Goal: Task Accomplishment & Management: Manage account settings

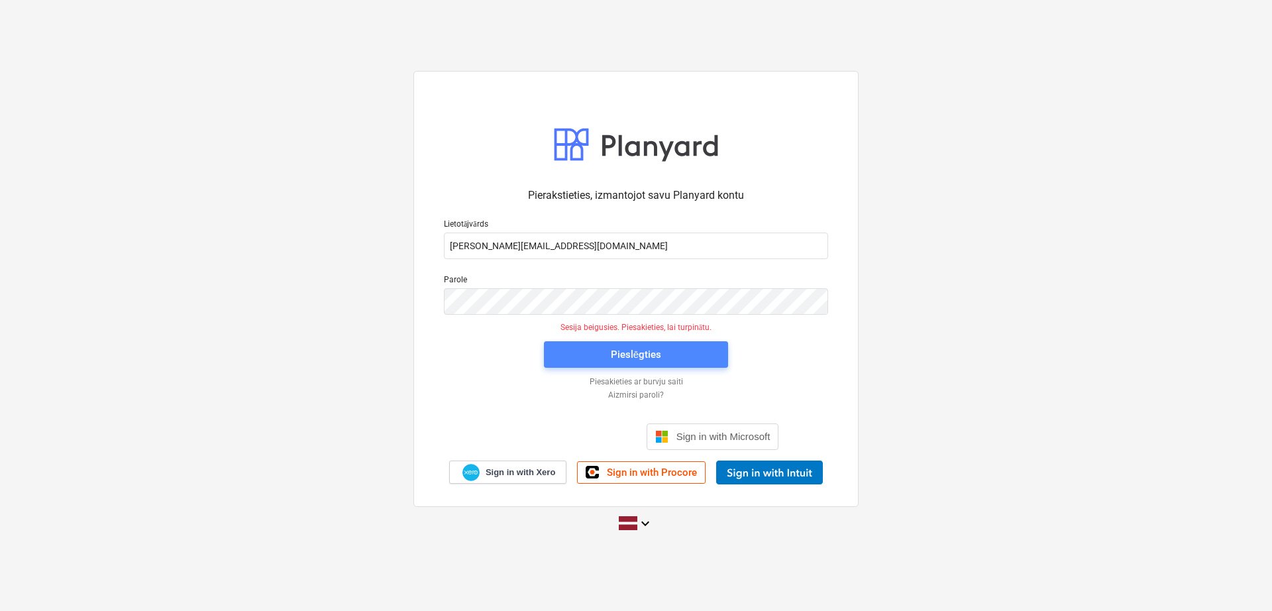
click at [638, 361] on div "Pieslēgties" at bounding box center [636, 354] width 50 height 17
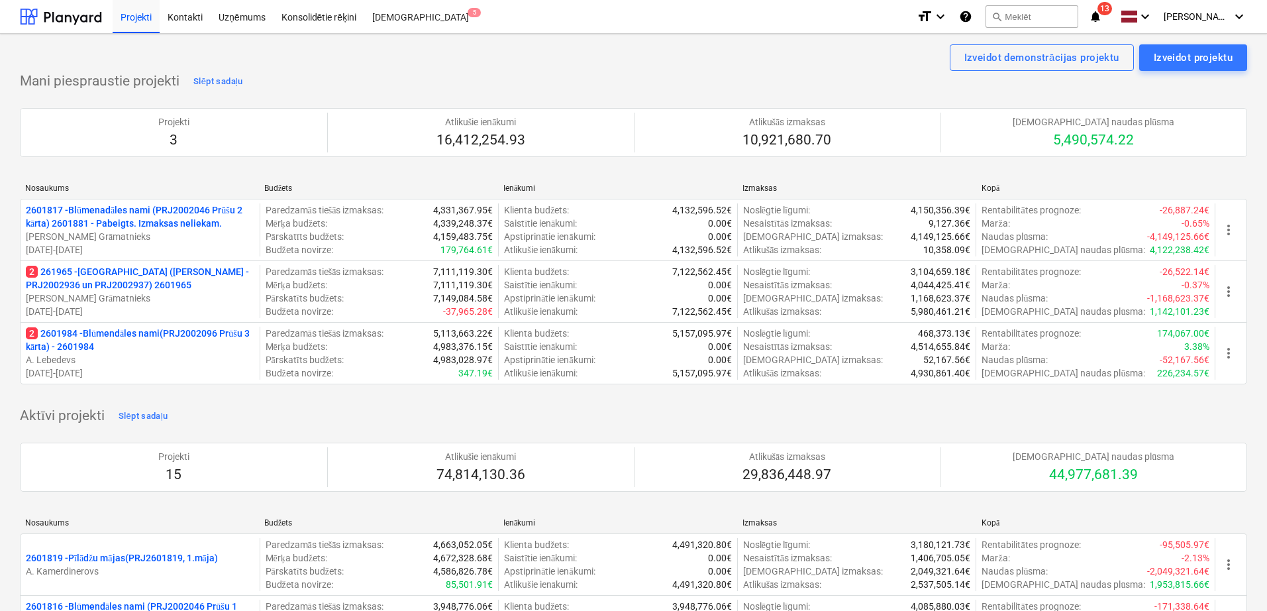
click at [152, 279] on p "2 261965 - [GEOGRAPHIC_DATA] ([PERSON_NAME] - PRJ2002936 un PRJ2002937) 2601965" at bounding box center [140, 278] width 228 height 26
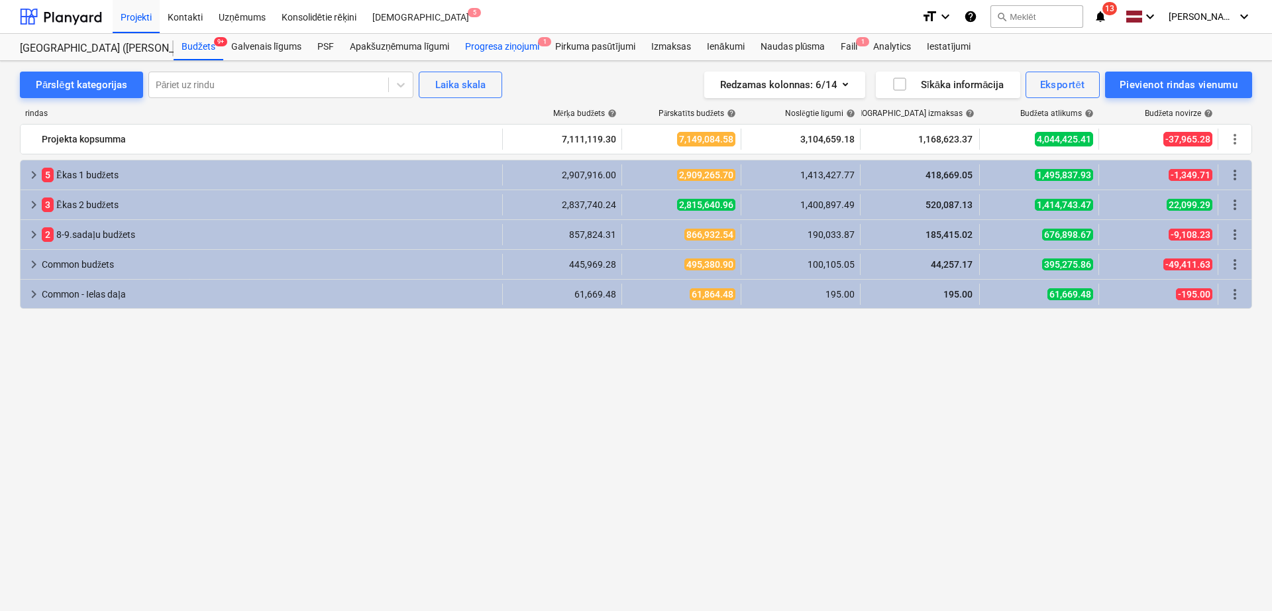
click at [505, 34] on div "Progresa ziņojumi 1" at bounding box center [502, 47] width 90 height 26
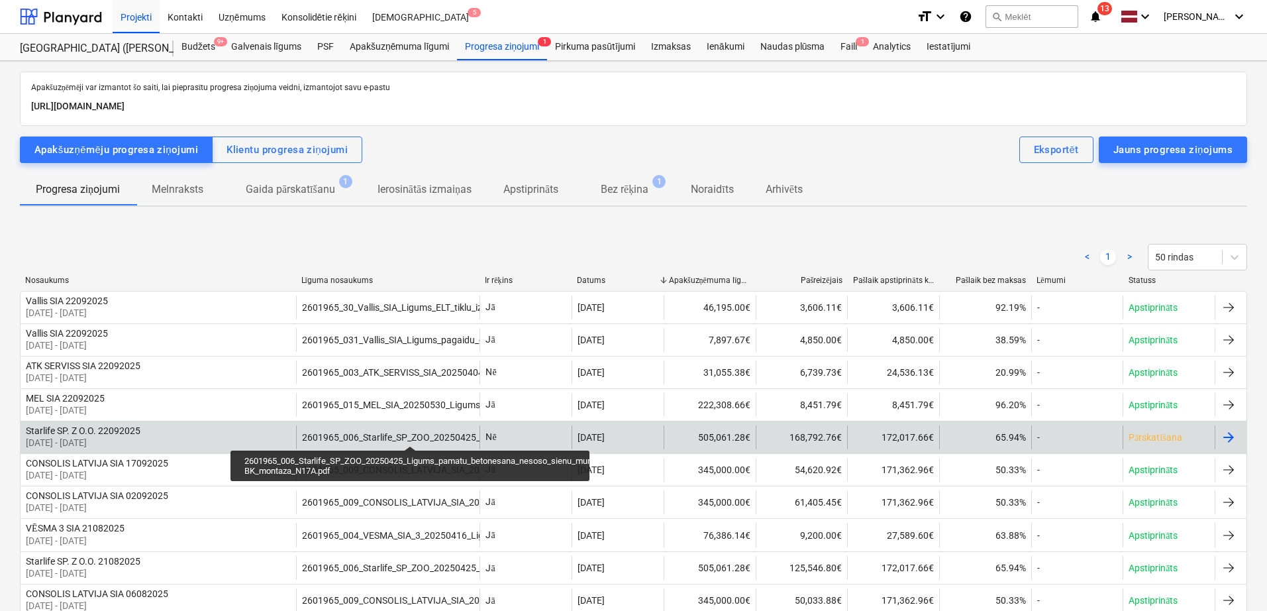
click at [410, 434] on div "2601965_006_Starlife_SP_ZOO_20250425_Ligums_pamatu_betonesana_nesoso_sienu_mure…" at bounding box center [553, 437] width 503 height 11
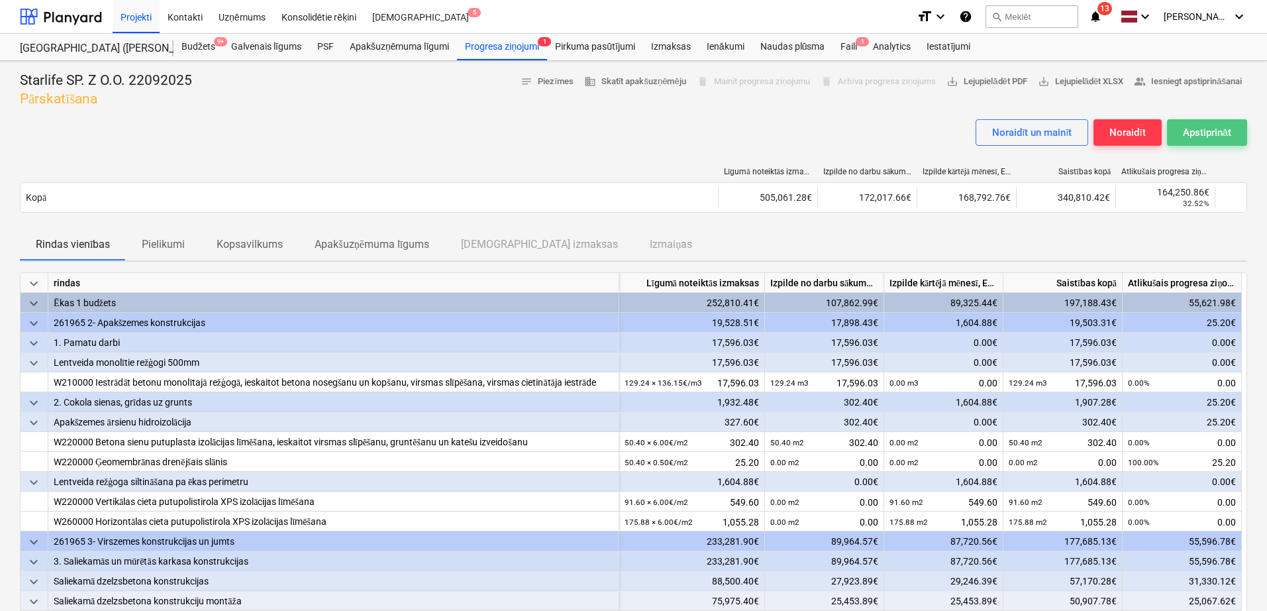
click at [1198, 131] on div "Apstiprināt" at bounding box center [1207, 132] width 48 height 17
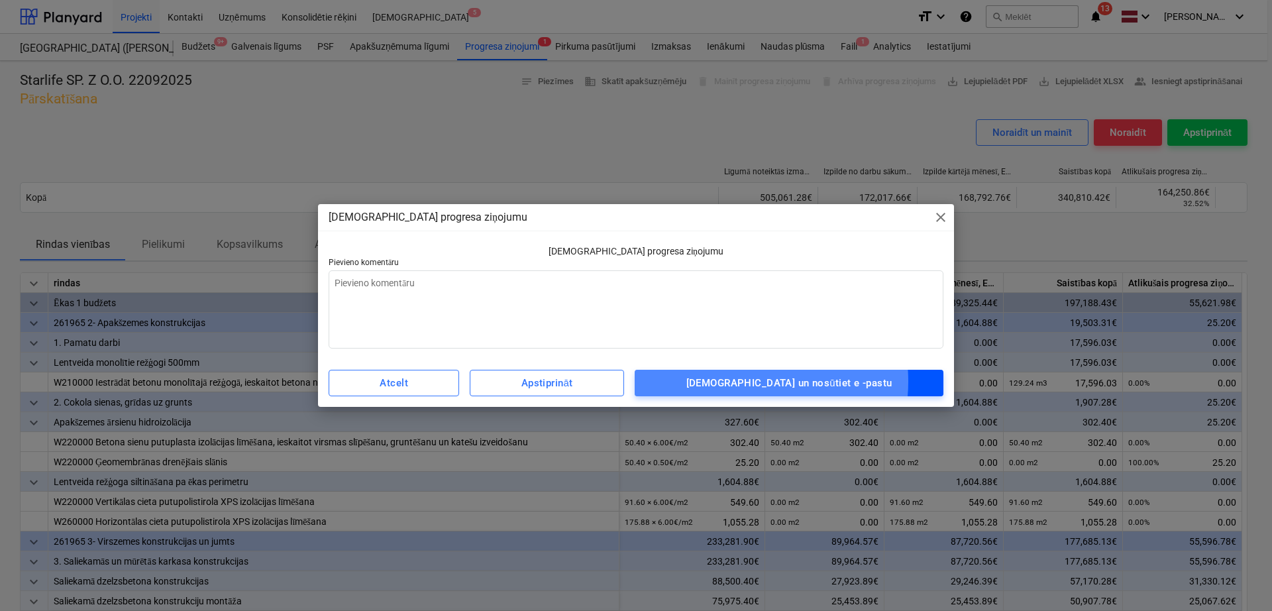
click at [787, 381] on div "[DEMOGRAPHIC_DATA] un nosūtiet e -pastu" at bounding box center [789, 382] width 206 height 17
type textarea "x"
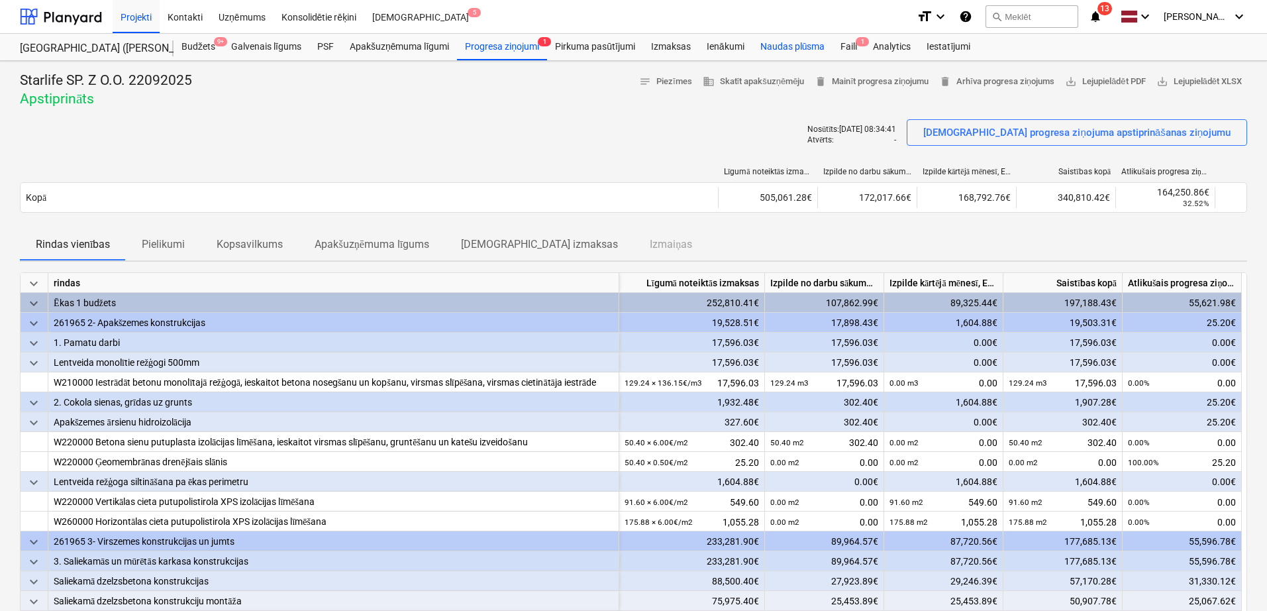
click at [793, 45] on div "Naudas plūsma" at bounding box center [792, 47] width 81 height 26
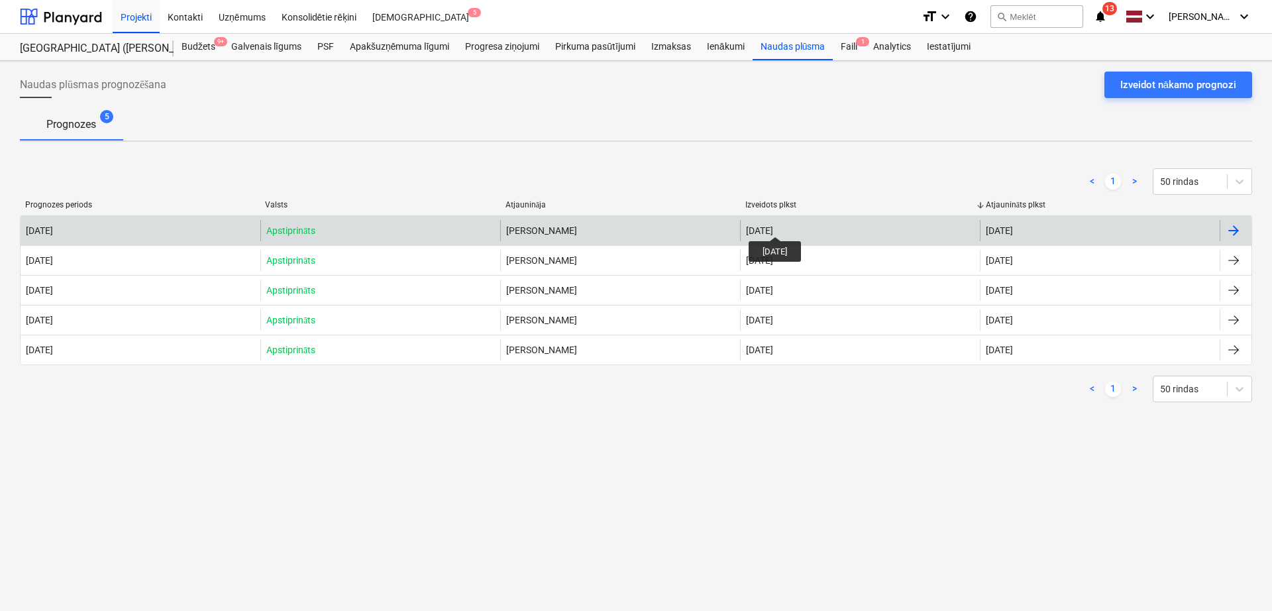
click at [773, 225] on div "[DATE]" at bounding box center [759, 230] width 27 height 11
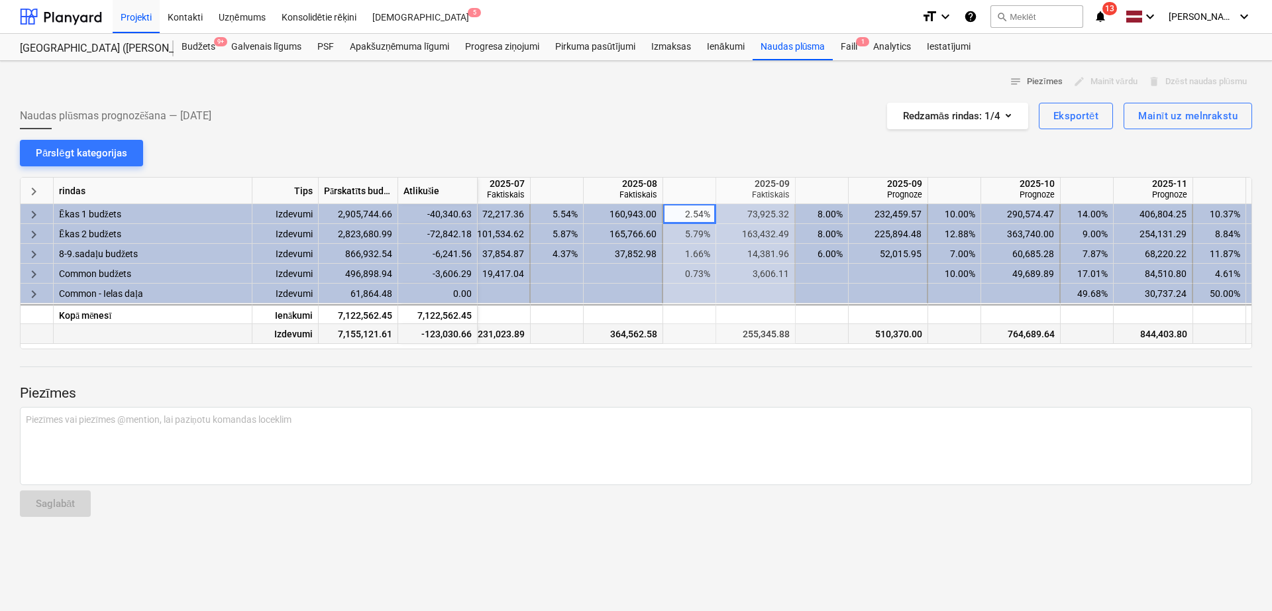
scroll to position [0, 489]
